Goal: Task Accomplishment & Management: Manage account settings

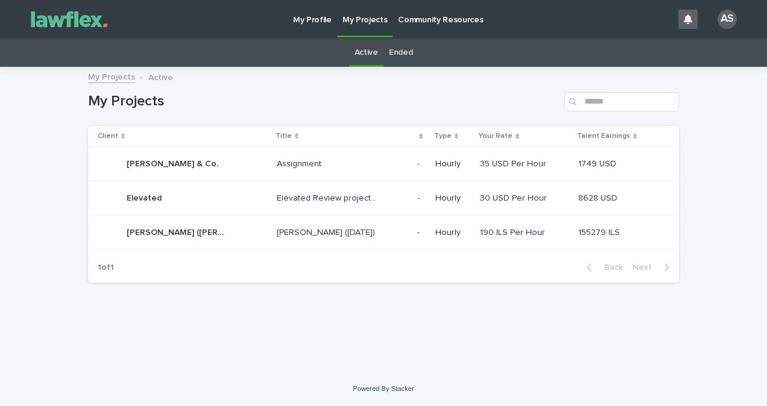
click at [277, 241] on div "[PERSON_NAME] ([DATE]) [PERSON_NAME] ([DATE])" at bounding box center [342, 233] width 131 height 20
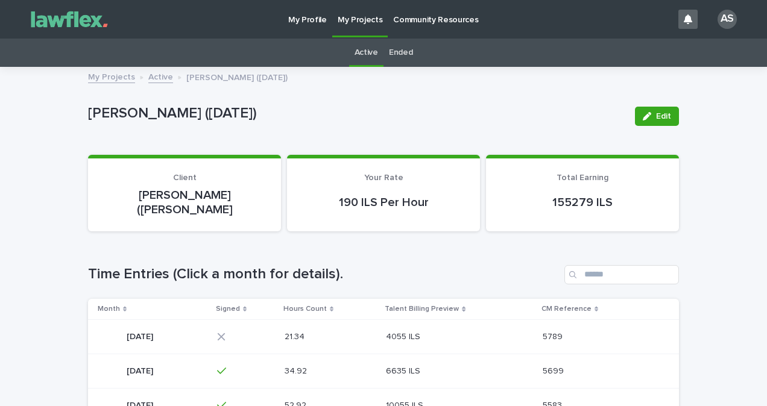
click at [483, 332] on p at bounding box center [446, 337] width 121 height 10
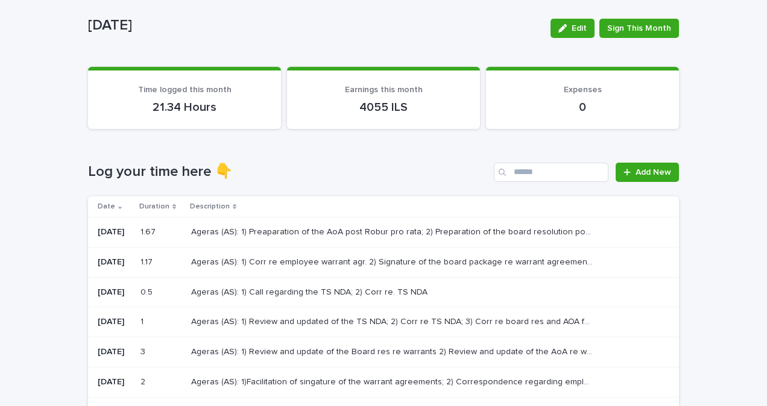
scroll to position [60, 0]
click at [433, 258] on p "Ageras (AS): 1) Corr re employee warrant agr. 2) Signature of the board package…" at bounding box center [393, 260] width 404 height 13
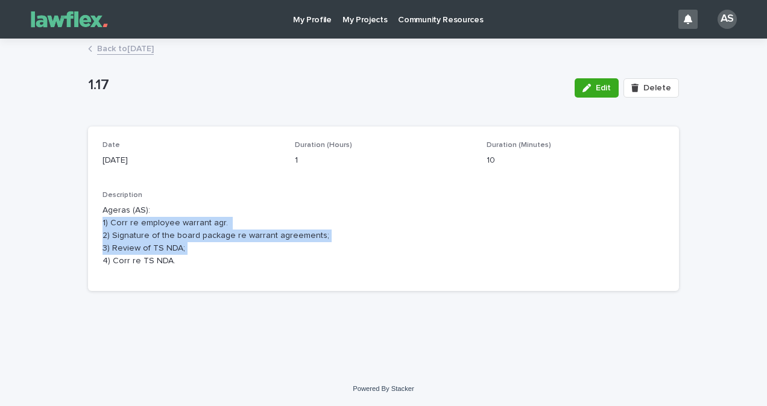
drag, startPoint x: 210, startPoint y: 254, endPoint x: 75, endPoint y: 223, distance: 138.6
click at [75, 223] on div "Loading... Saving… Loading... Saving… 1.17 Edit Delete 1.17 Edit Delete Sorry, …" at bounding box center [383, 206] width 767 height 332
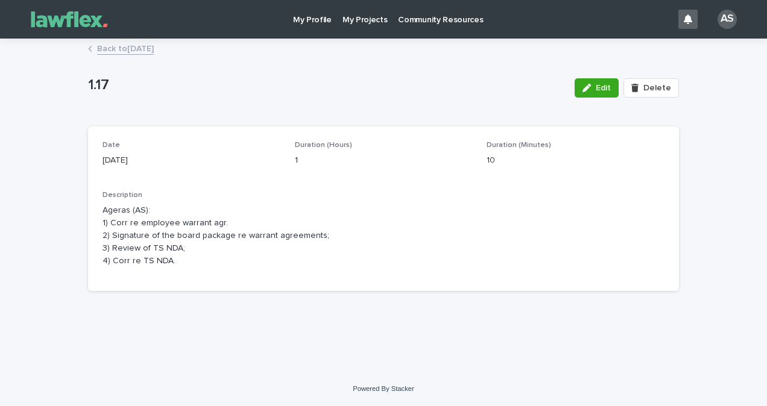
drag, startPoint x: 75, startPoint y: 223, endPoint x: 105, endPoint y: 260, distance: 47.5
click at [105, 260] on p "Ageras (AS): 1) Corr re employee warrant agr. 2) Signature of the board package…" at bounding box center [383, 235] width 562 height 63
drag, startPoint x: 96, startPoint y: 211, endPoint x: 169, endPoint y: 272, distance: 95.8
click at [179, 265] on div "Date 15/9/2025 Duration (Hours) 1 Duration (Minutes) 10 Description Ageras (AS)…" at bounding box center [383, 209] width 591 height 165
copy p "Ageras (AS): 1) Corr re employee warrant agr. 2) Signature of the board package…"
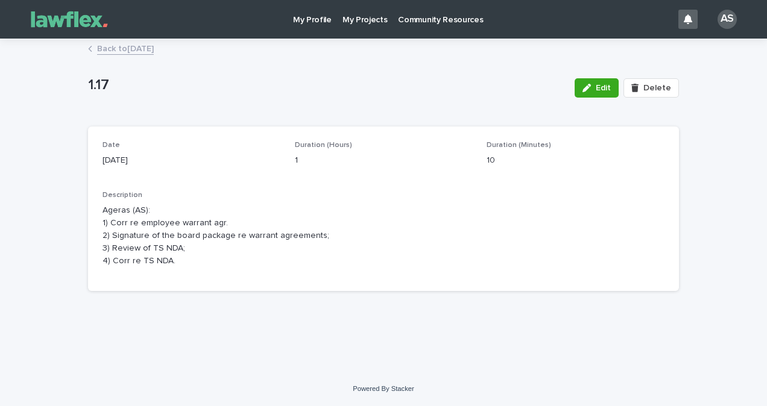
click at [137, 54] on link "Back to [DATE]" at bounding box center [125, 48] width 57 height 14
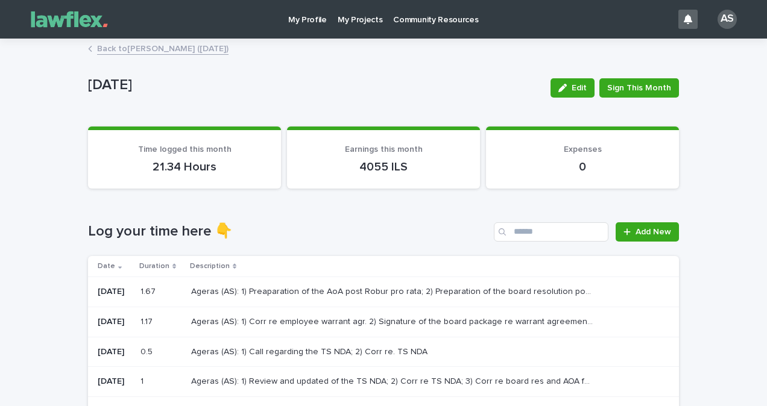
click at [242, 300] on div "Ageras (AS): 1) Preaparation of the AoA post Robur pro rata; 2) Preparation of …" at bounding box center [425, 292] width 468 height 20
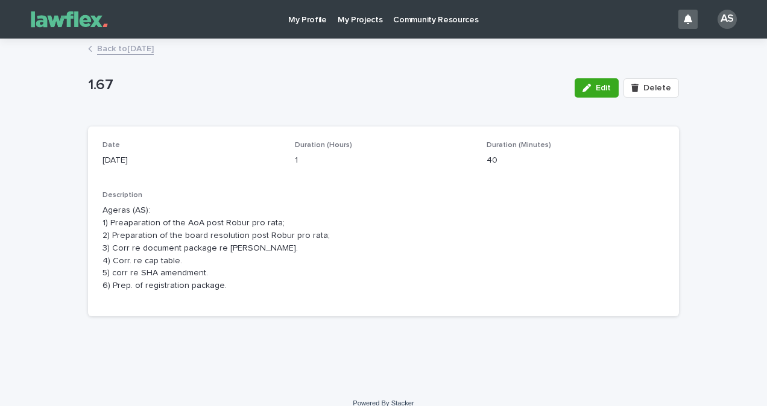
click at [379, 303] on div "Date 16/9/2025 Duration (Hours) 1 Duration (Minutes) 40 Description Ageras (AS)…" at bounding box center [383, 222] width 591 height 190
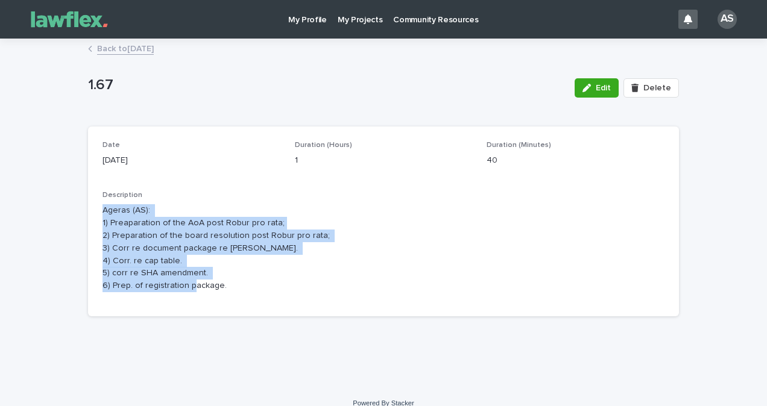
drag, startPoint x: 320, startPoint y: 321, endPoint x: 72, endPoint y: 215, distance: 269.5
click at [72, 215] on div "Loading... Saving… Loading... Saving… 1.67 Edit Delete 1.67 Edit Delete Sorry, …" at bounding box center [383, 213] width 767 height 347
copy p "Ageras (AS): 1) Preaparation of the AoA post Robur pro rata; 2) Preparation of …"
click at [142, 42] on link "Back to [DATE]" at bounding box center [125, 48] width 57 height 14
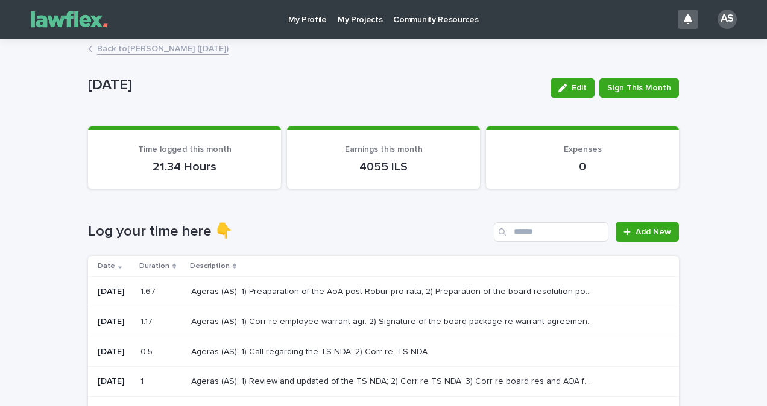
click at [363, 10] on p "My Projects" at bounding box center [360, 12] width 45 height 25
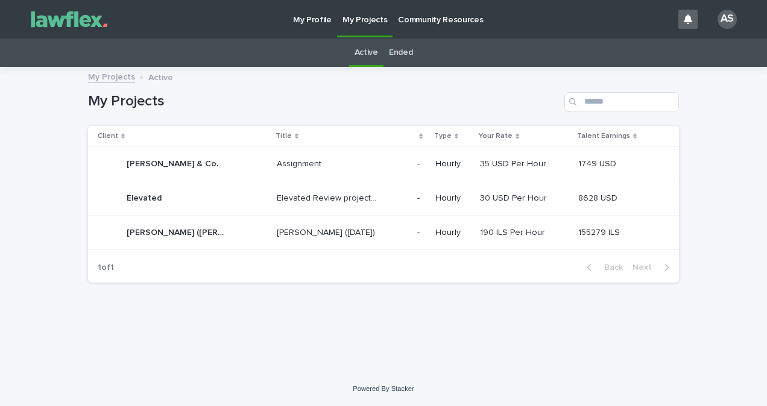
click at [404, 54] on link "Ended" at bounding box center [401, 53] width 24 height 28
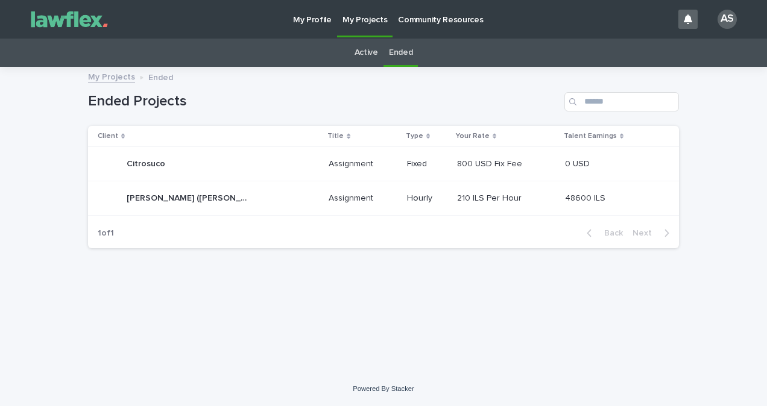
click at [365, 48] on link "Active" at bounding box center [366, 53] width 24 height 28
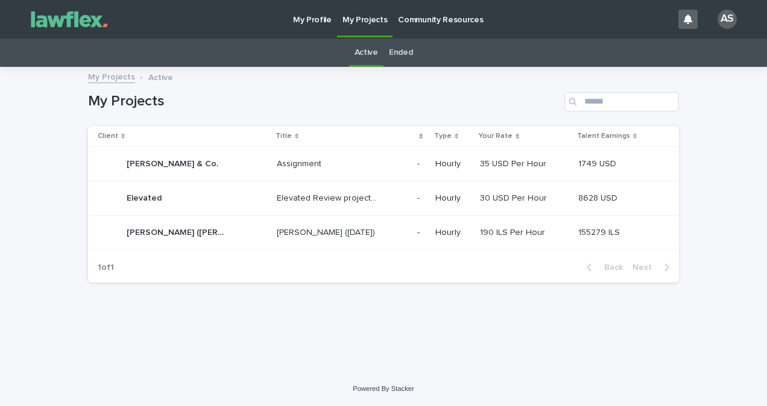
click at [333, 233] on p "Nivaro- Alex (June 2024)" at bounding box center [327, 231] width 101 height 13
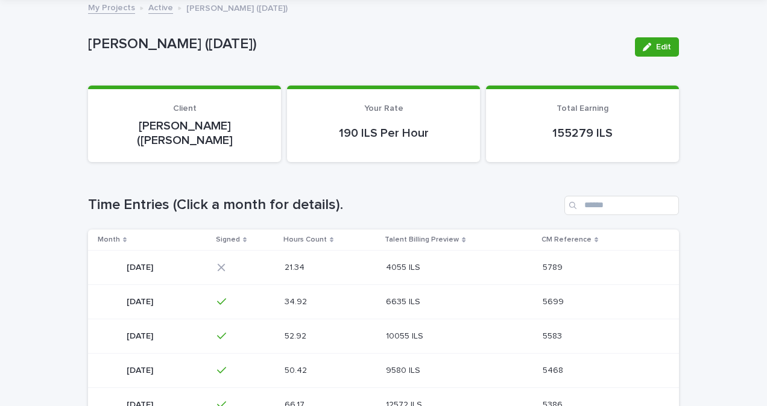
click at [493, 260] on div "4055 ILS 4055 ILS" at bounding box center [459, 268] width 146 height 20
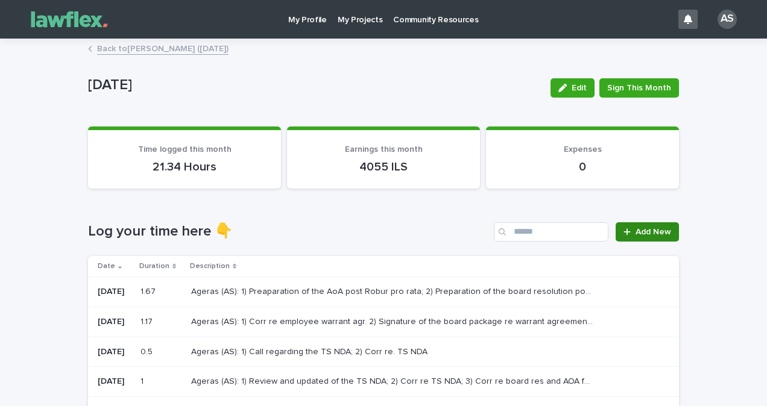
click at [649, 223] on link "Add New" at bounding box center [646, 231] width 63 height 19
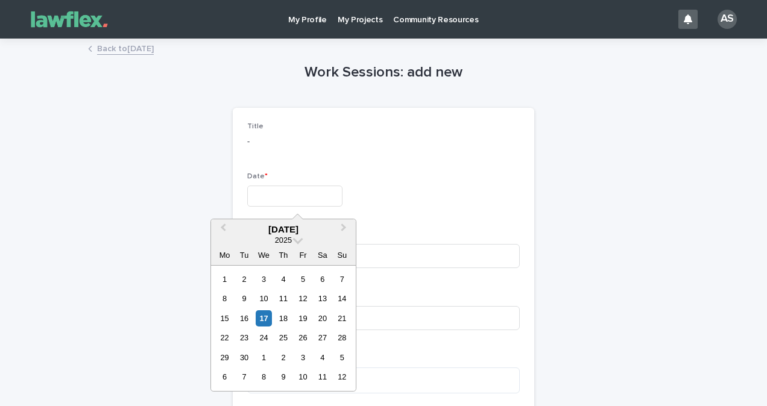
click at [300, 196] on input "text" at bounding box center [294, 196] width 95 height 21
click at [260, 319] on div "17" at bounding box center [264, 318] width 16 height 16
type input "*********"
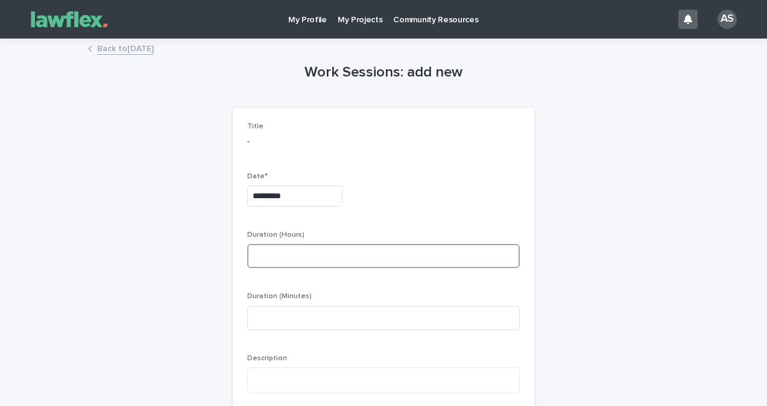
click at [387, 251] on input at bounding box center [383, 256] width 272 height 24
type input "*"
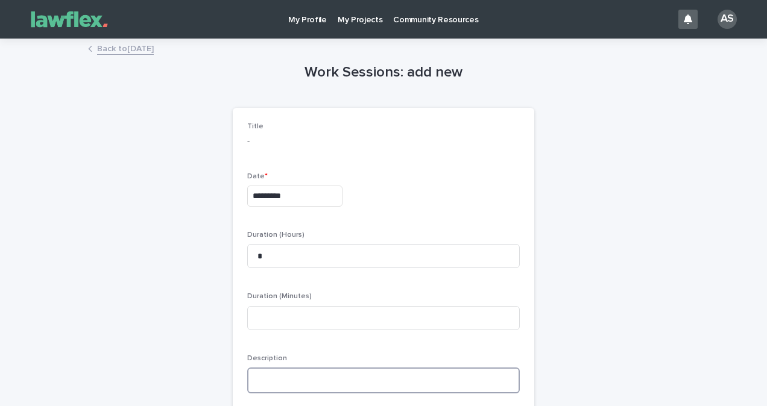
click at [265, 385] on textarea at bounding box center [383, 381] width 272 height 26
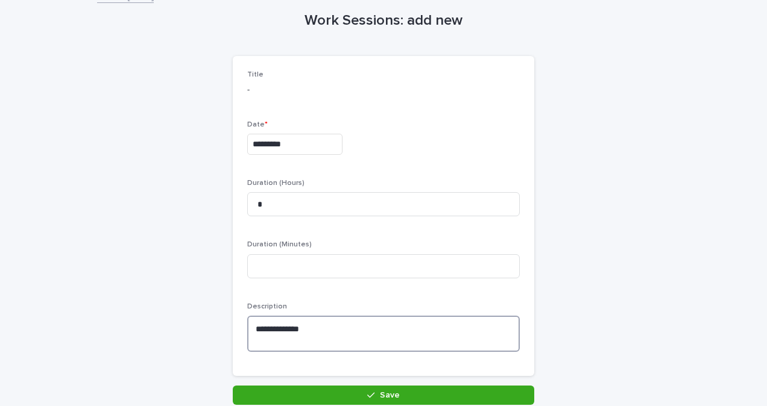
scroll to position [145, 0]
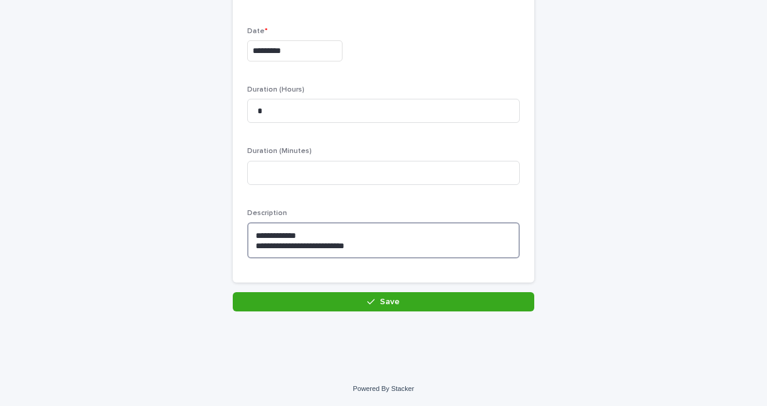
click at [250, 250] on textarea "**********" at bounding box center [383, 240] width 272 height 36
click at [391, 243] on textarea "**********" at bounding box center [383, 240] width 272 height 36
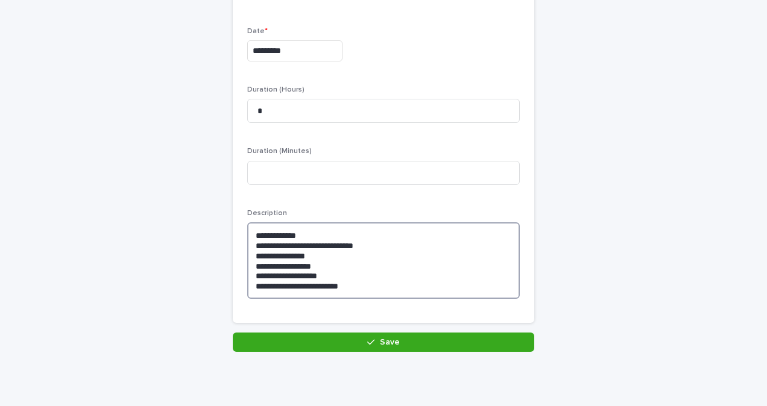
type textarea "**********"
click at [337, 362] on div "**********" at bounding box center [383, 139] width 603 height 488
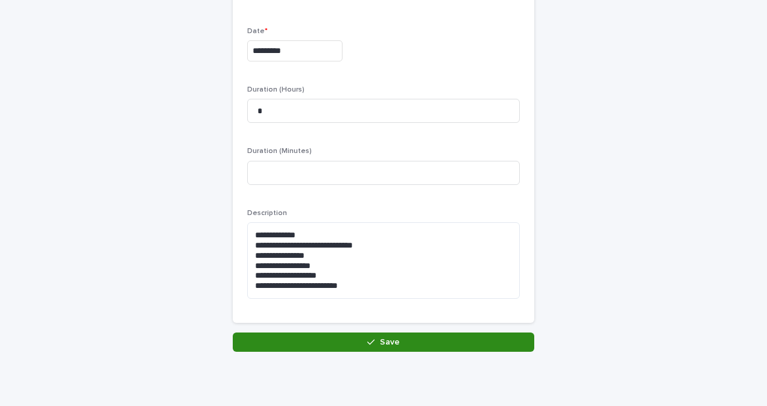
click at [335, 342] on button "Save" at bounding box center [383, 342] width 301 height 19
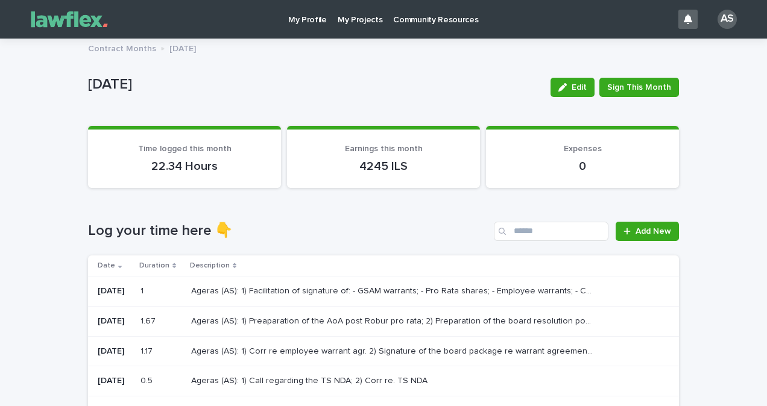
click at [358, 297] on div "Ageras (AS): 1) Facilitation of signature of: - GSAM warrants; - Pro Rata share…" at bounding box center [425, 291] width 468 height 20
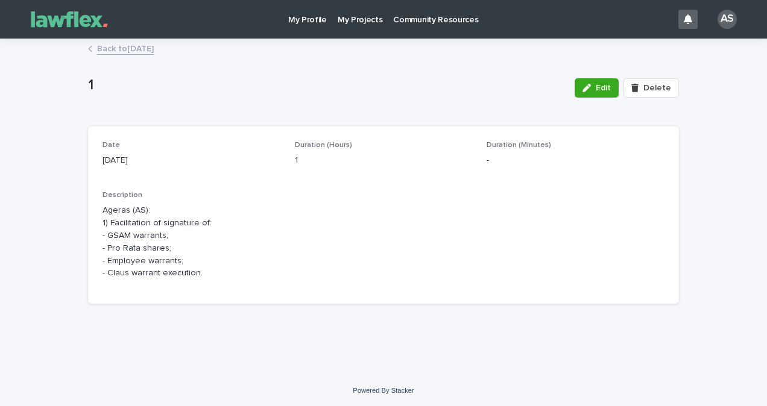
click at [603, 81] on button "Edit" at bounding box center [596, 87] width 44 height 19
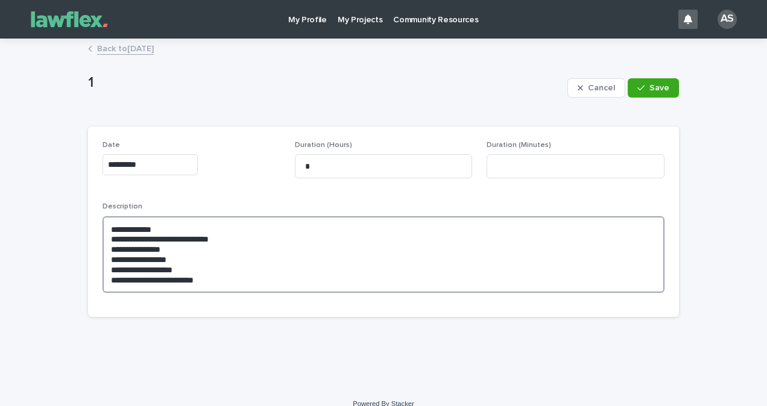
click at [297, 278] on textarea "**********" at bounding box center [383, 254] width 562 height 77
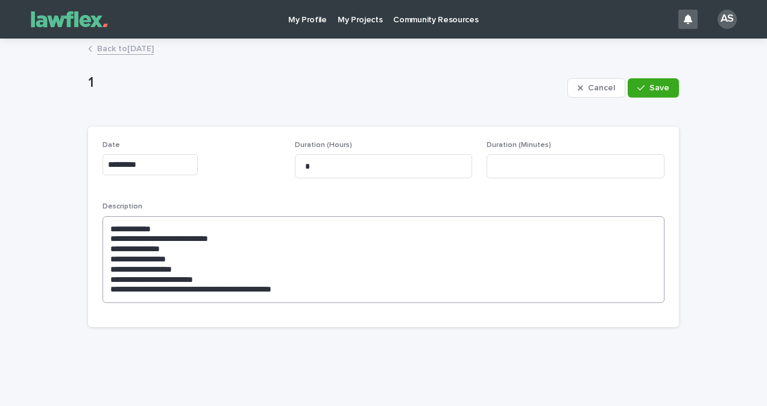
click at [232, 212] on div "**********" at bounding box center [383, 258] width 562 height 110
click at [182, 236] on textarea "**********" at bounding box center [383, 259] width 562 height 87
drag, startPoint x: 166, startPoint y: 239, endPoint x: 198, endPoint y: 235, distance: 32.2
click at [198, 235] on textarea "**********" at bounding box center [383, 259] width 562 height 87
type textarea "**********"
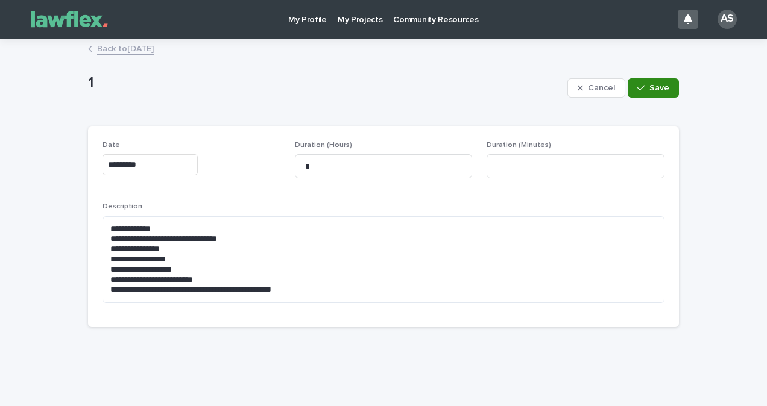
click at [659, 91] on span "Save" at bounding box center [659, 88] width 20 height 8
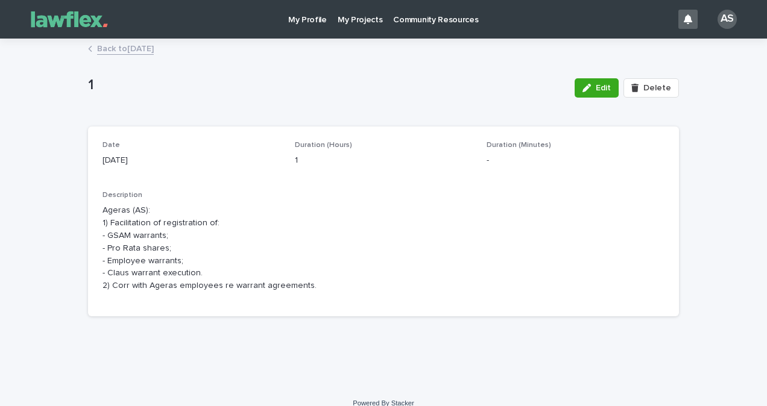
click at [153, 49] on link "Back to [DATE]" at bounding box center [125, 48] width 57 height 14
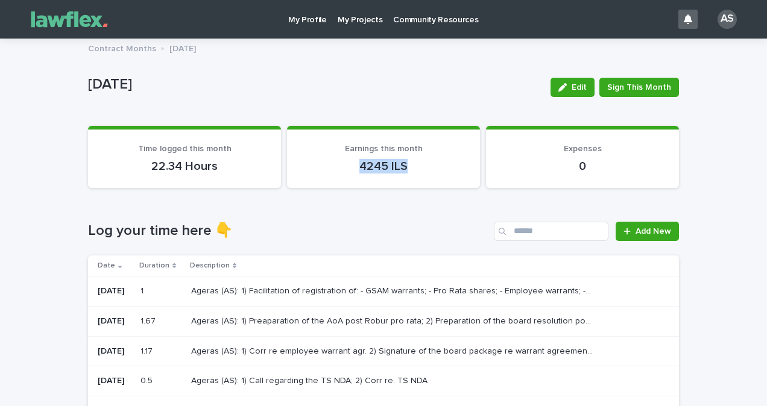
drag, startPoint x: 349, startPoint y: 168, endPoint x: 404, endPoint y: 166, distance: 55.5
click at [404, 166] on p "4245 ILS" at bounding box center [383, 166] width 164 height 14
drag, startPoint x: 404, startPoint y: 166, endPoint x: 388, endPoint y: 212, distance: 48.8
click at [388, 212] on div "Loading... Saving… Log your time here 👇 Add New Date Duration Description [DATE…" at bounding box center [383, 408] width 591 height 421
drag, startPoint x: 412, startPoint y: 168, endPoint x: 345, endPoint y: 171, distance: 66.4
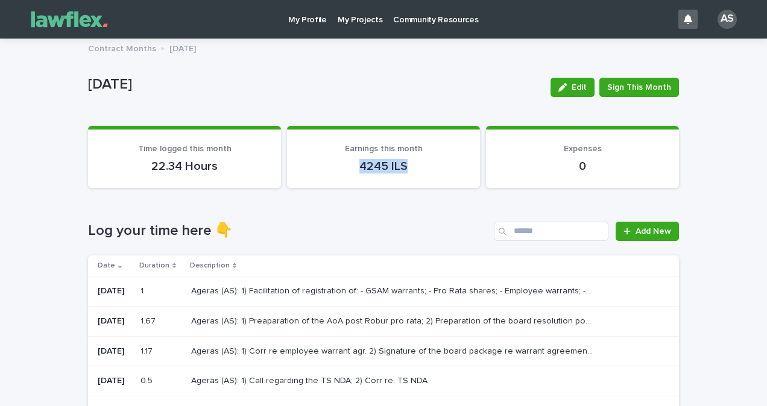
click at [345, 171] on p "4245 ILS" at bounding box center [383, 166] width 164 height 14
drag, startPoint x: 345, startPoint y: 171, endPoint x: 357, endPoint y: 234, distance: 64.3
click at [355, 225] on h1 "Log your time here 👇" at bounding box center [288, 230] width 401 height 17
